Goal: Find specific page/section: Find specific page/section

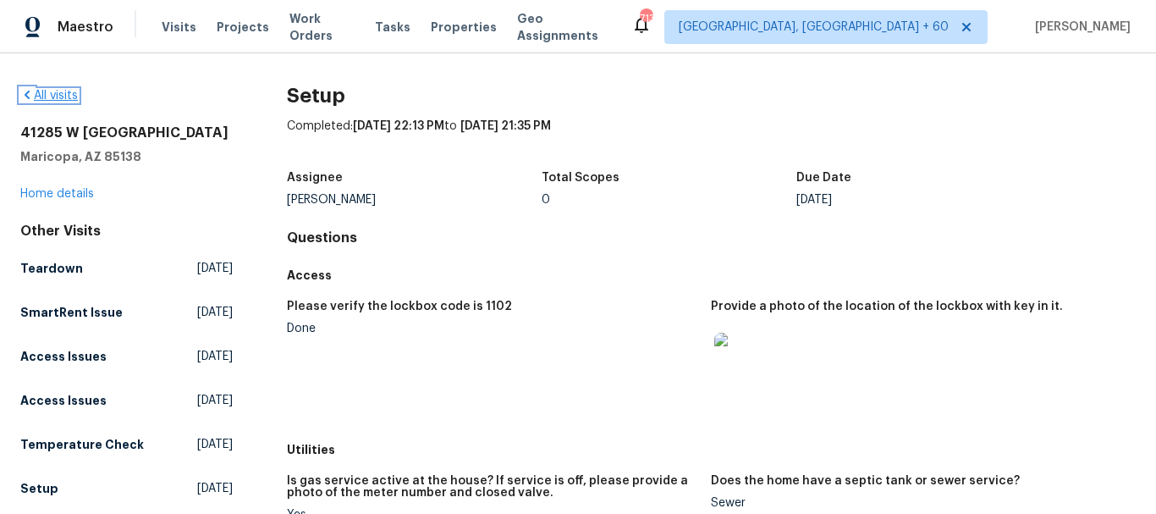
click at [25, 94] on icon at bounding box center [27, 95] width 14 height 14
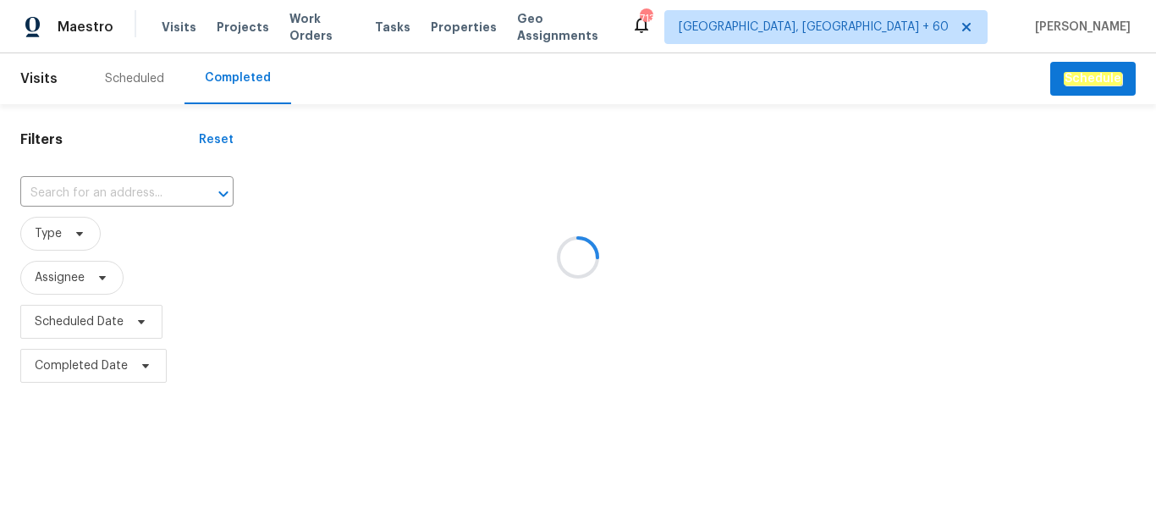
click at [85, 187] on div at bounding box center [578, 257] width 1156 height 514
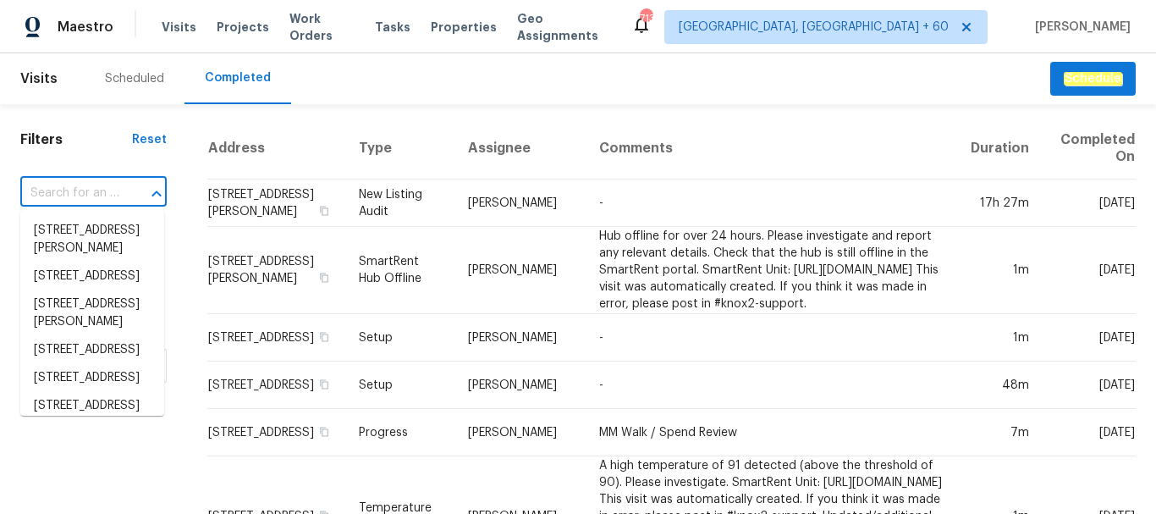
click at [85, 187] on input "text" at bounding box center [69, 193] width 99 height 26
paste input "[STREET_ADDRESS][PERSON_NAME]"
type input "[STREET_ADDRESS][PERSON_NAME]"
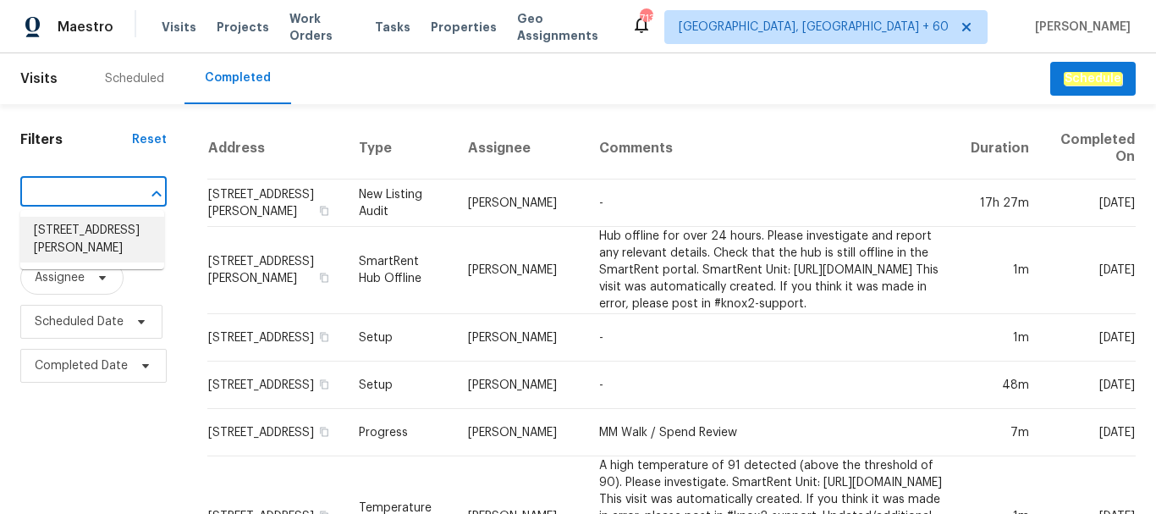
click at [80, 232] on li "[STREET_ADDRESS][PERSON_NAME]" at bounding box center [92, 240] width 144 height 46
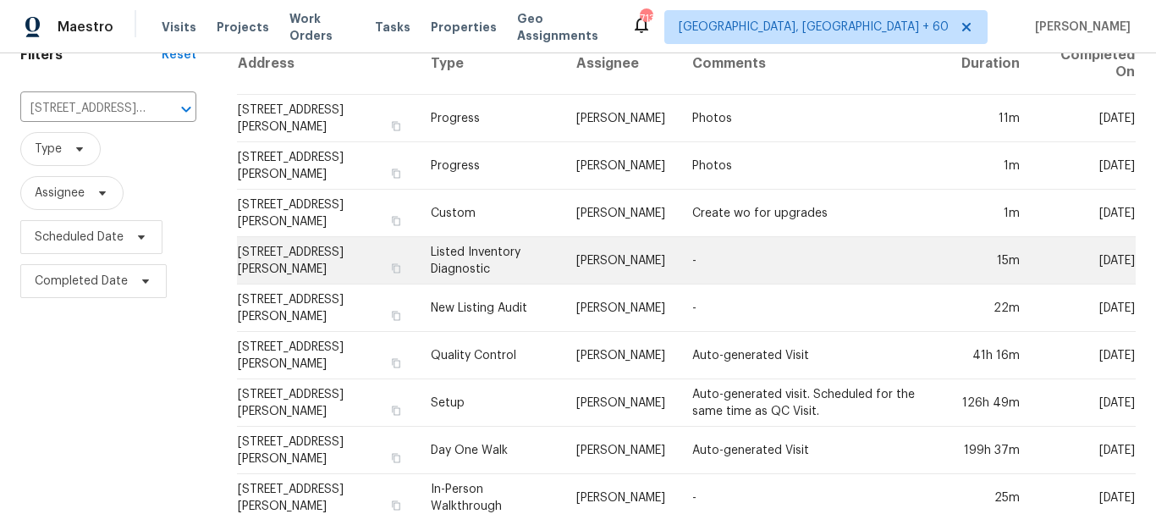
scroll to position [118, 0]
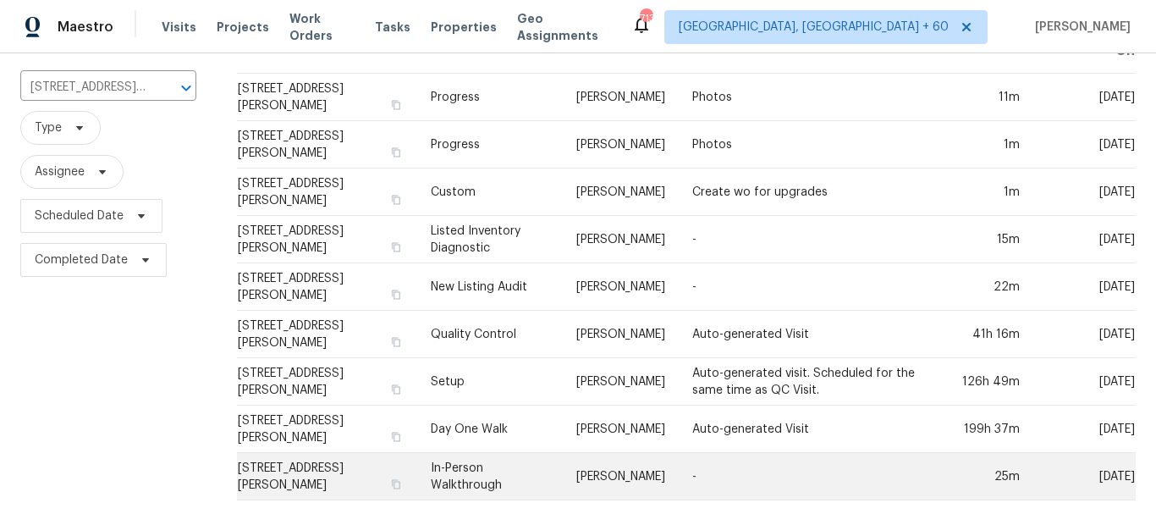
click at [488, 482] on td "In-Person Walkthrough" at bounding box center [490, 476] width 146 height 47
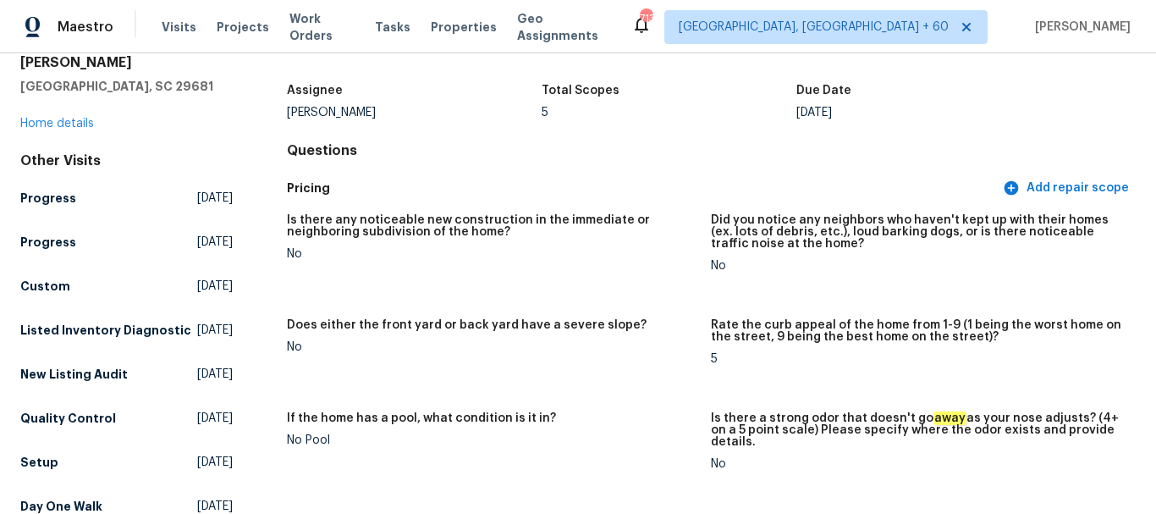
scroll to position [85, 0]
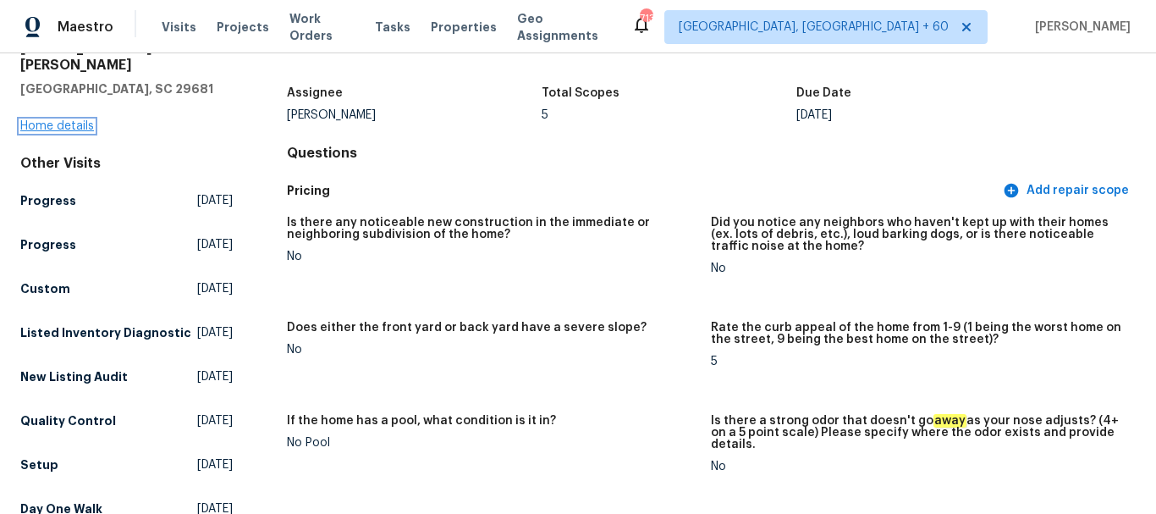
click at [80, 120] on link "Home details" at bounding box center [57, 126] width 74 height 12
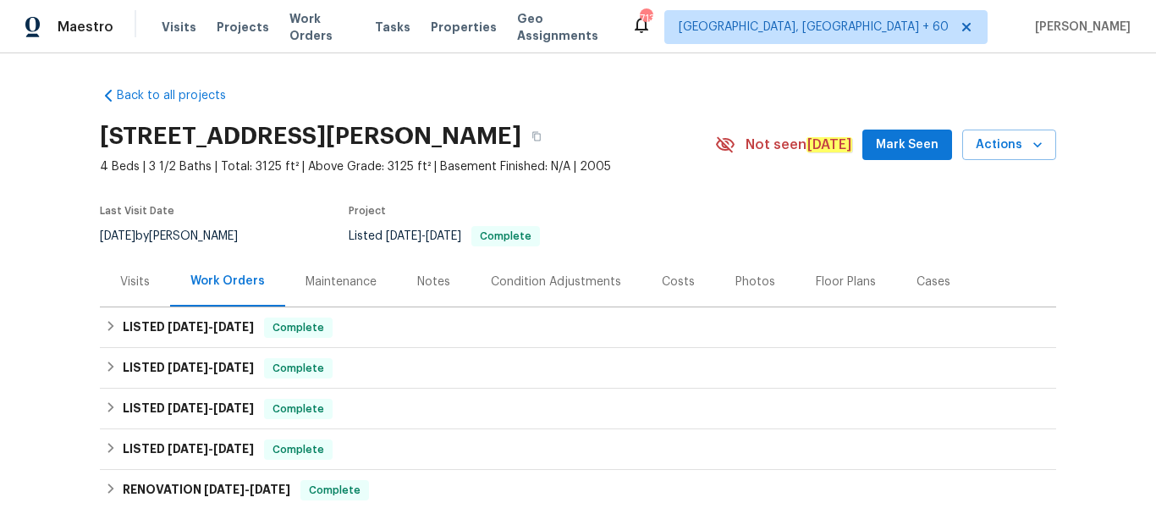
click at [748, 276] on div "Photos" at bounding box center [755, 281] width 40 height 17
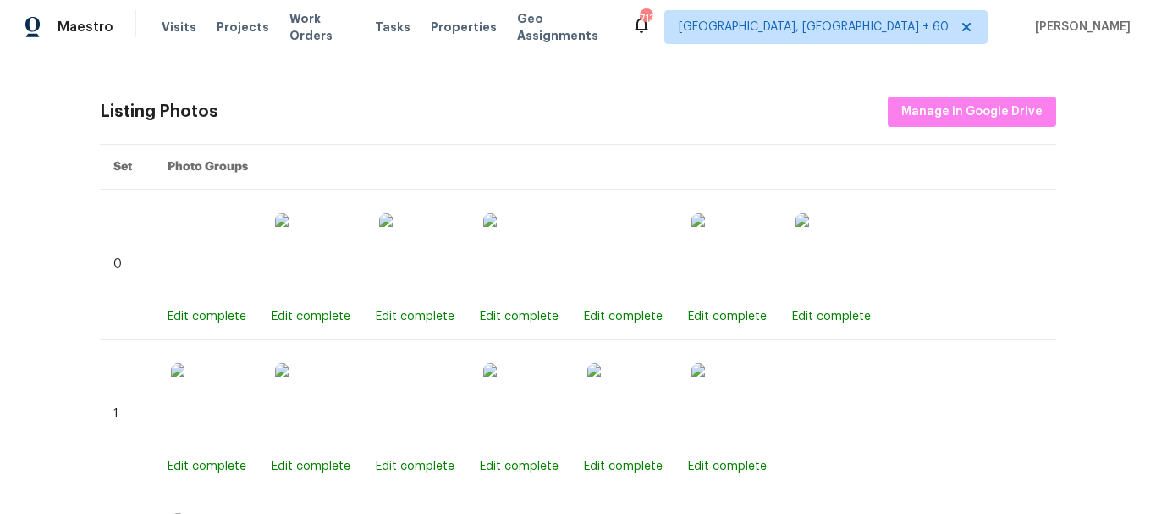
scroll to position [677, 0]
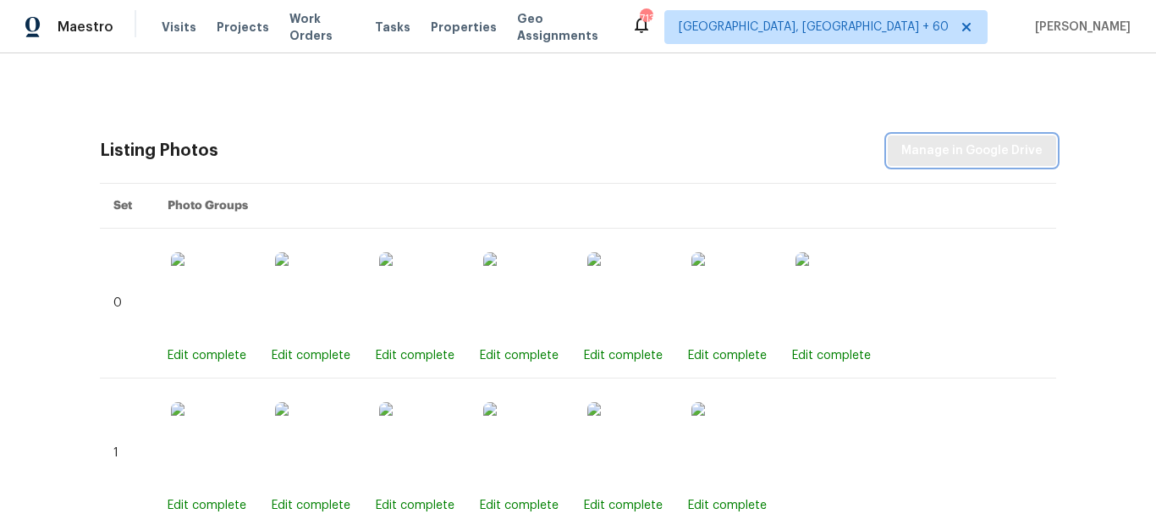
click at [942, 151] on span "Manage in Google Drive" at bounding box center [971, 150] width 141 height 21
